Goal: Navigation & Orientation: Find specific page/section

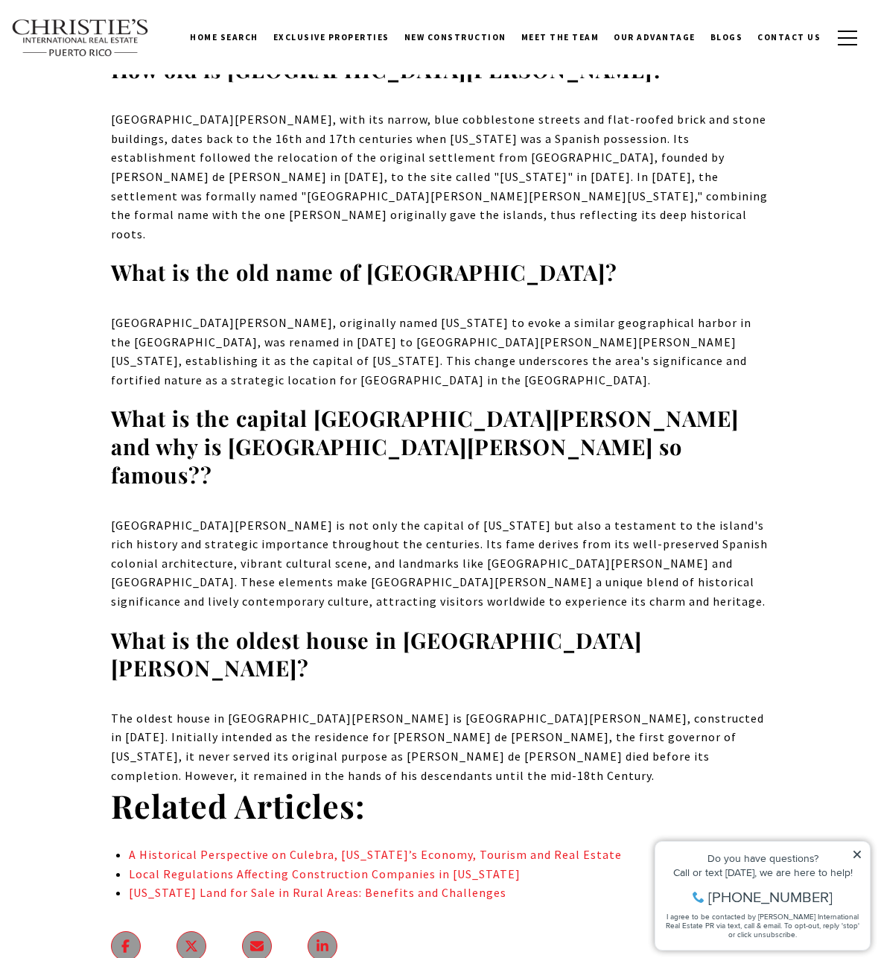
scroll to position [17227, 0]
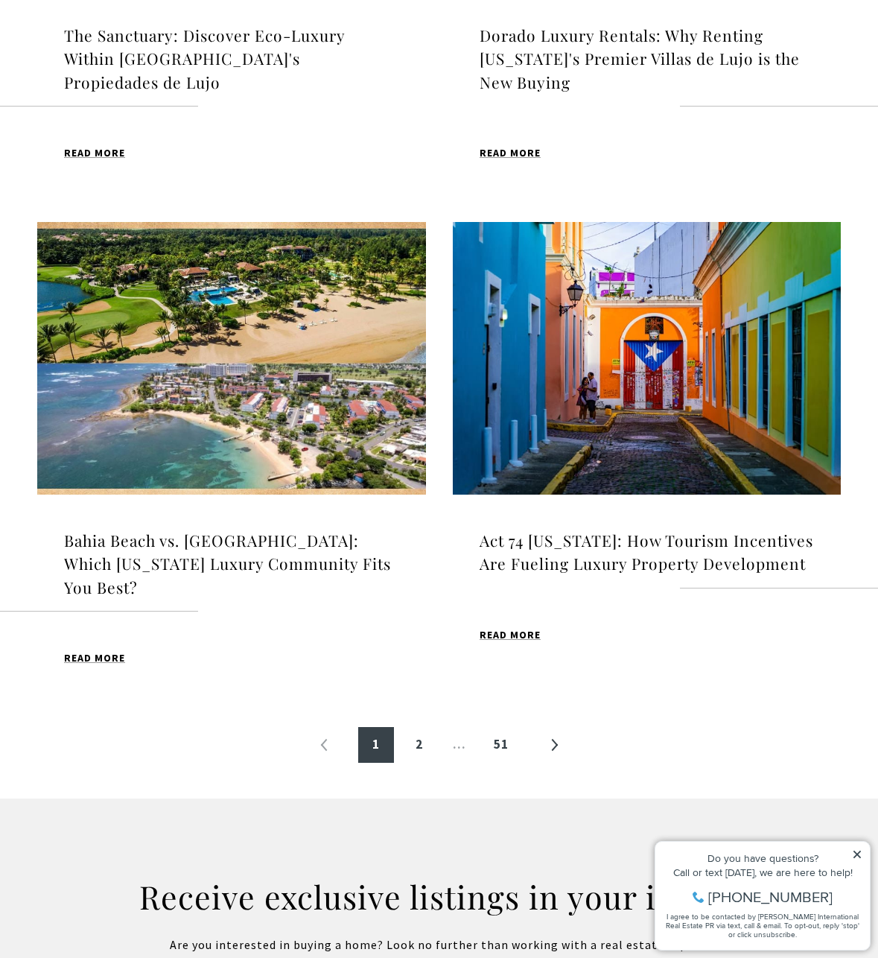
scroll to position [1318, 0]
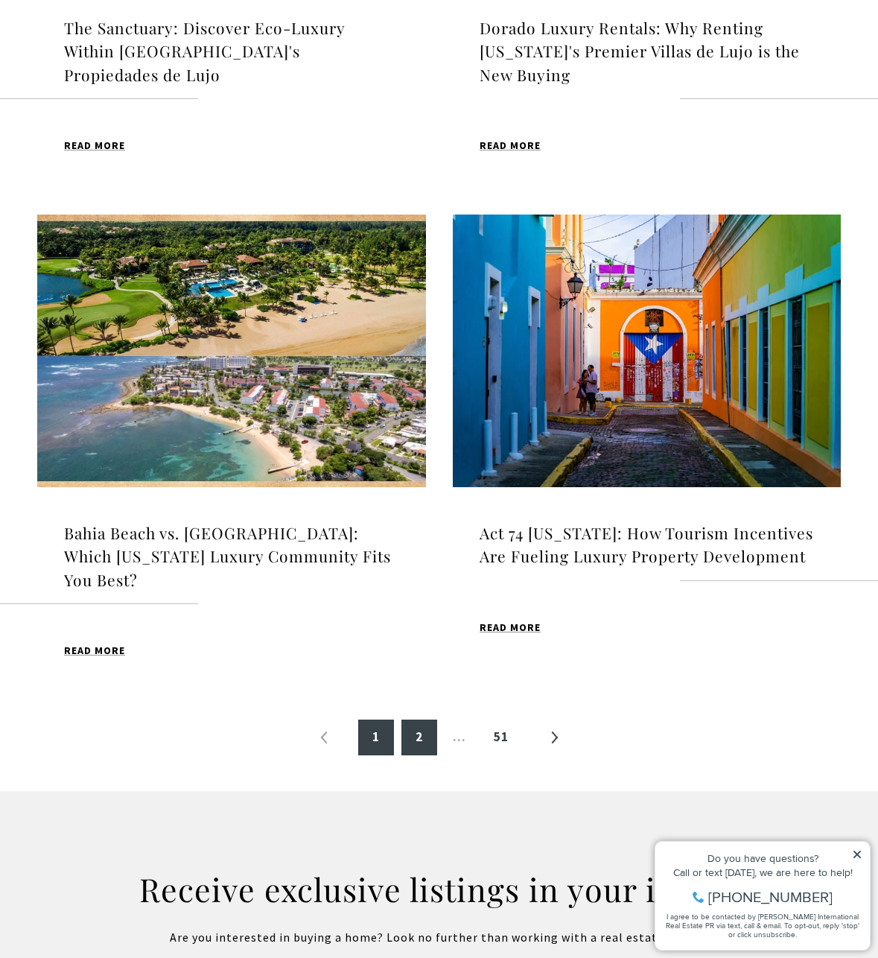
click at [418, 741] on link "2" at bounding box center [419, 737] width 36 height 36
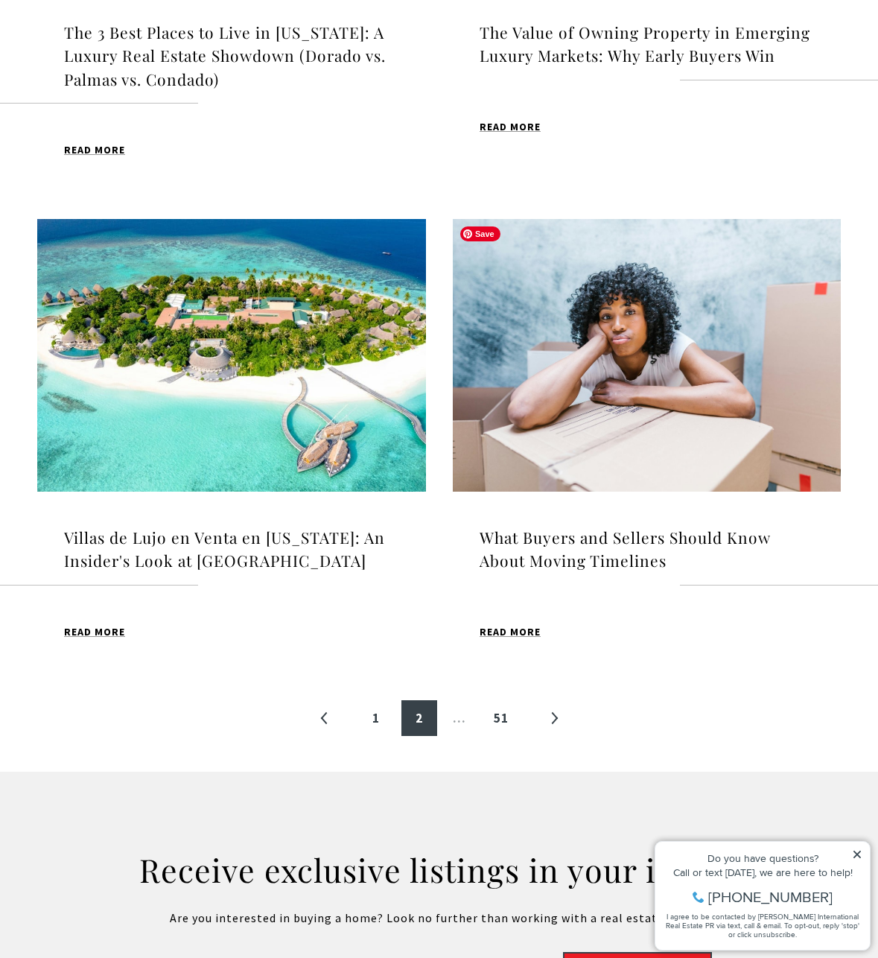
scroll to position [1321, 0]
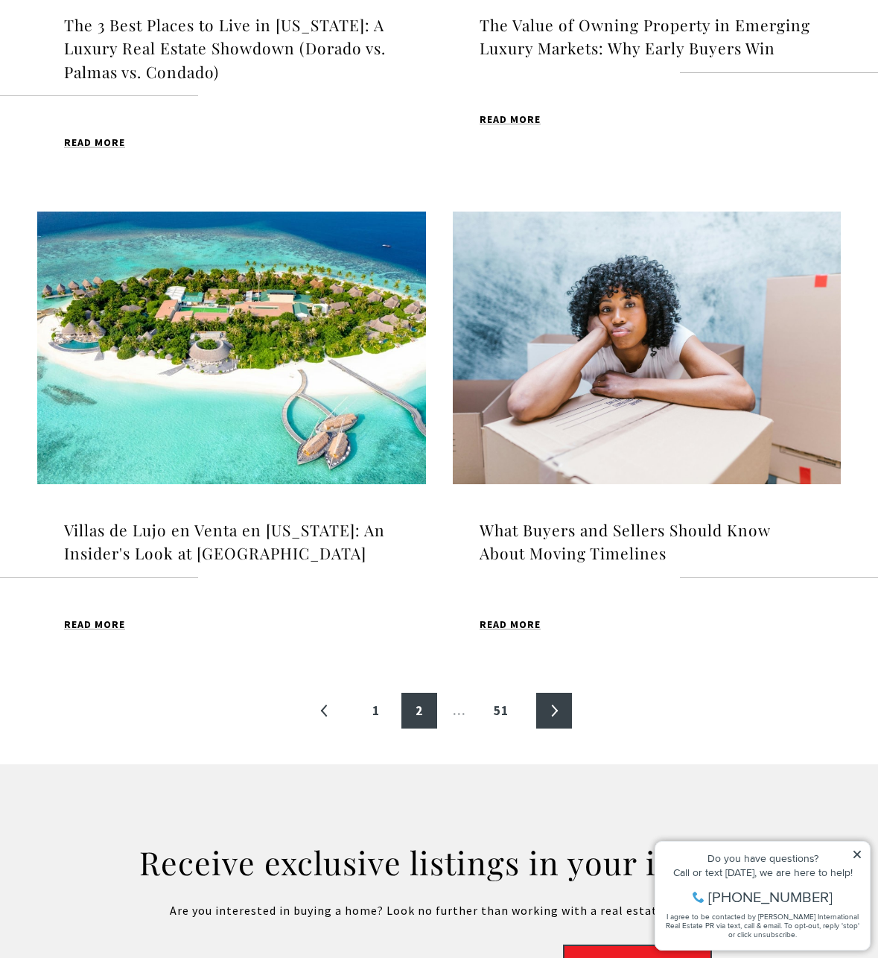
click at [554, 705] on link "»" at bounding box center [554, 711] width 36 height 36
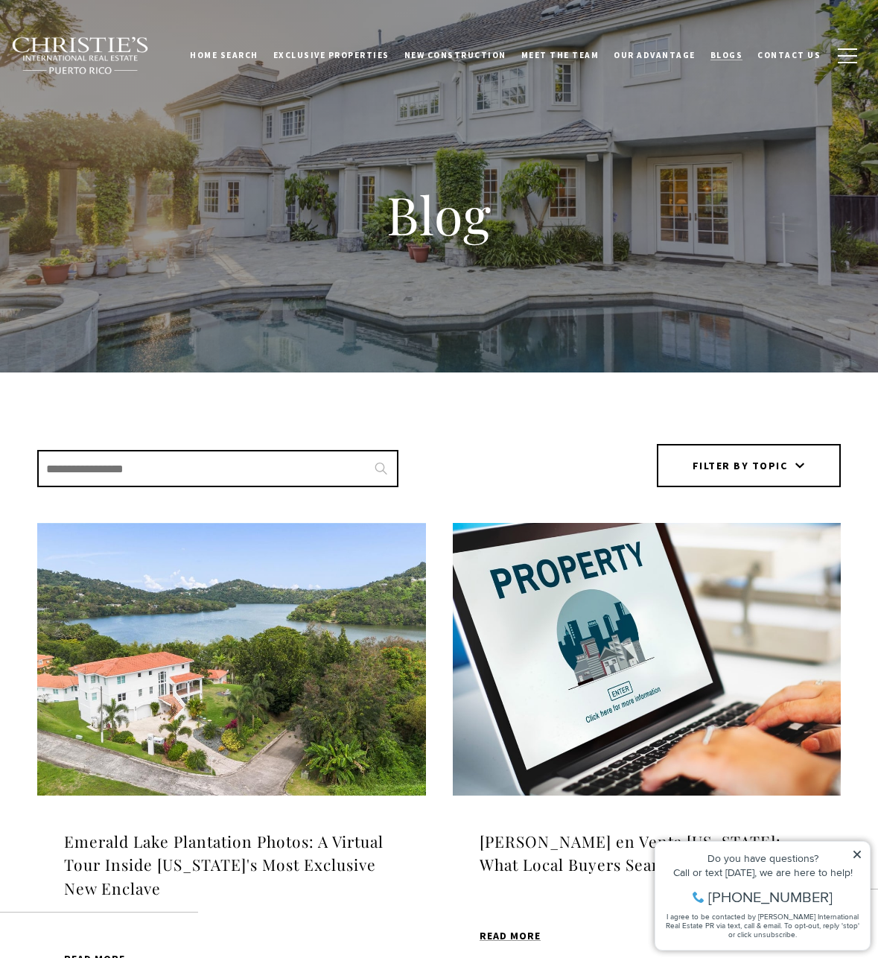
click at [731, 51] on span "Blogs" at bounding box center [727, 55] width 33 height 10
